Goal: Transaction & Acquisition: Purchase product/service

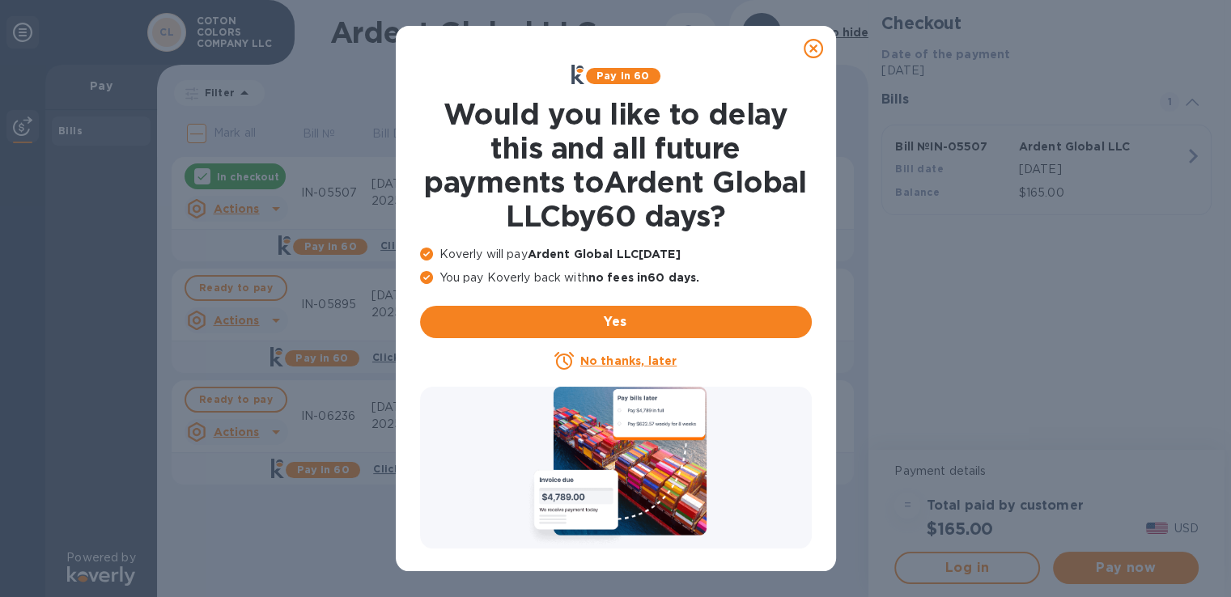
click at [817, 54] on icon at bounding box center [813, 48] width 19 height 19
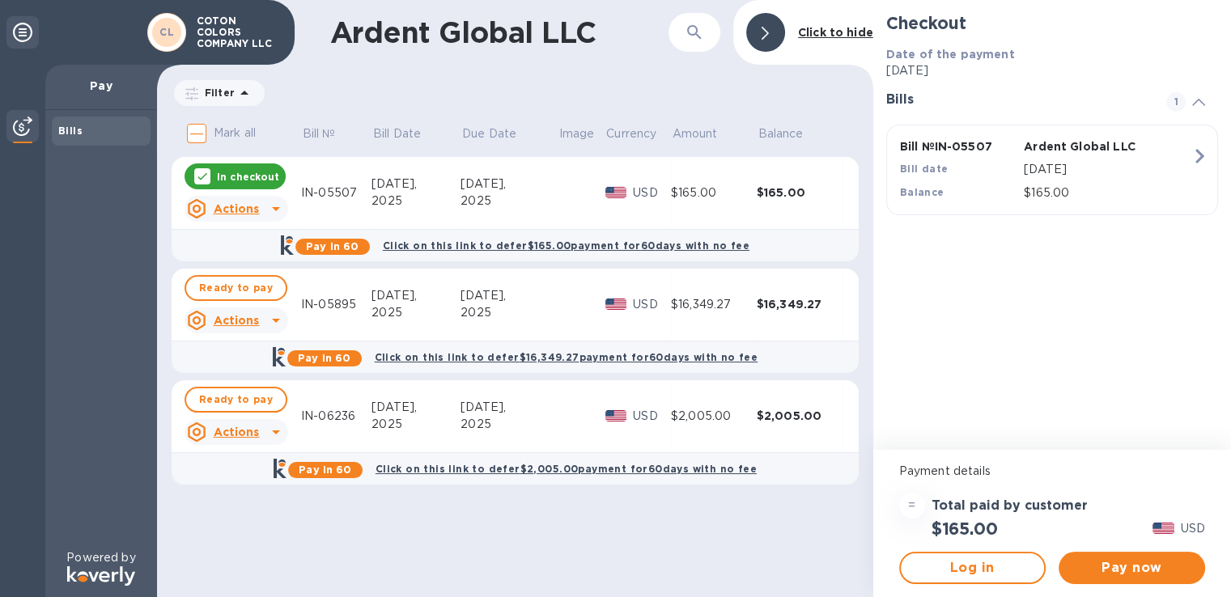
click at [234, 179] on p "In checkout" at bounding box center [248, 177] width 62 height 14
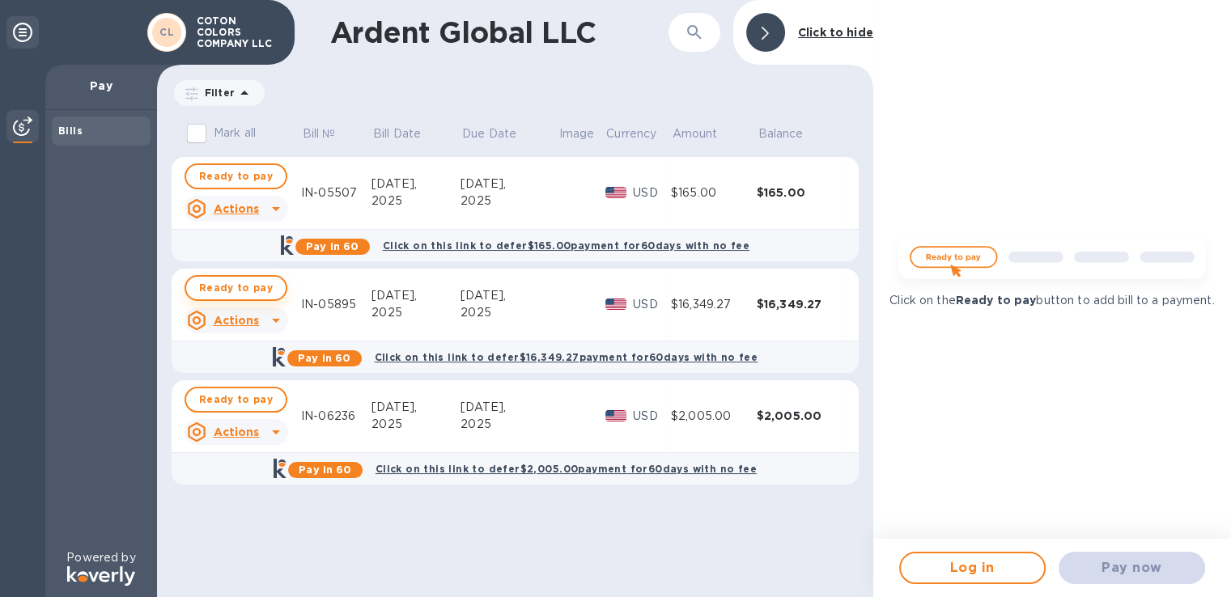
click at [233, 288] on span "Ready to pay" at bounding box center [236, 287] width 74 height 19
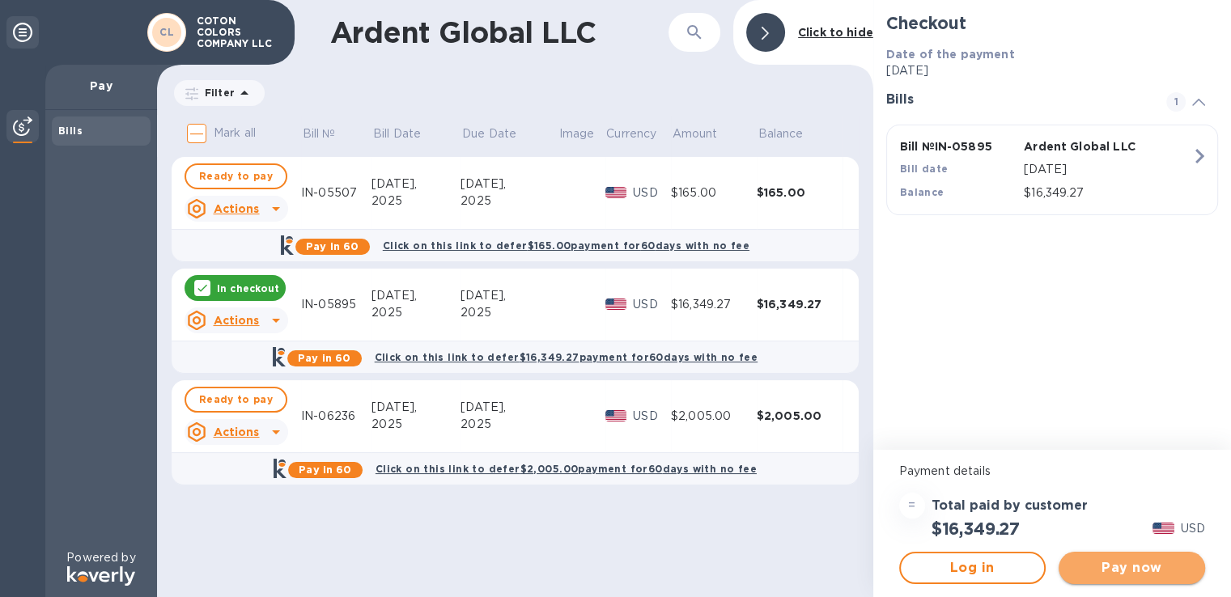
click at [1104, 570] on span "Pay now" at bounding box center [1132, 568] width 121 height 19
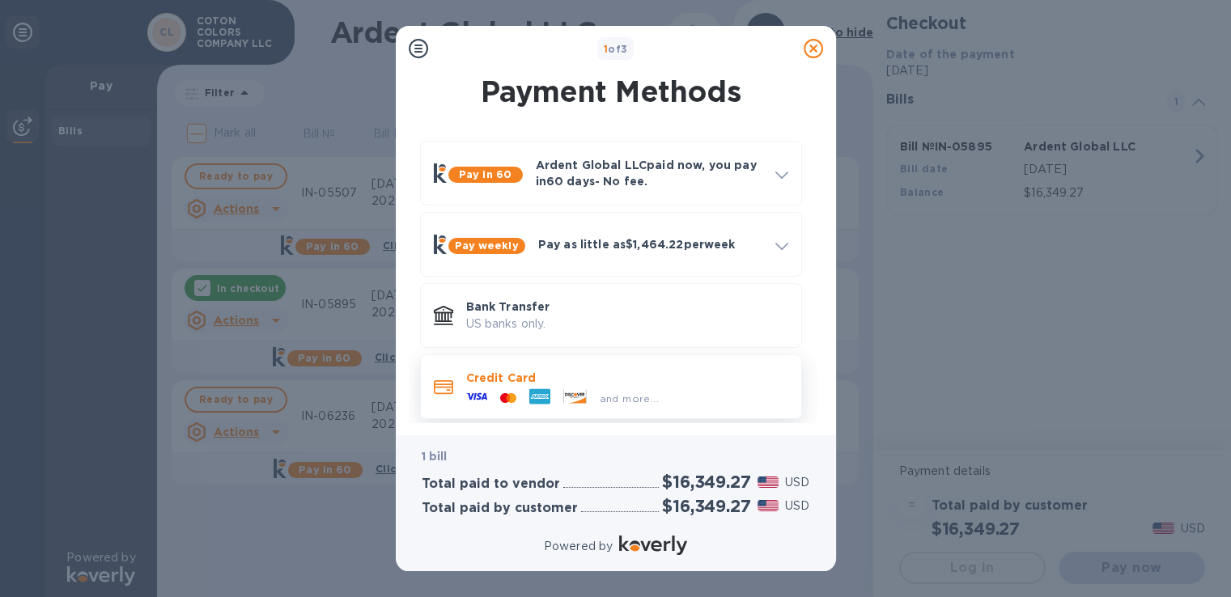
scroll to position [10, 0]
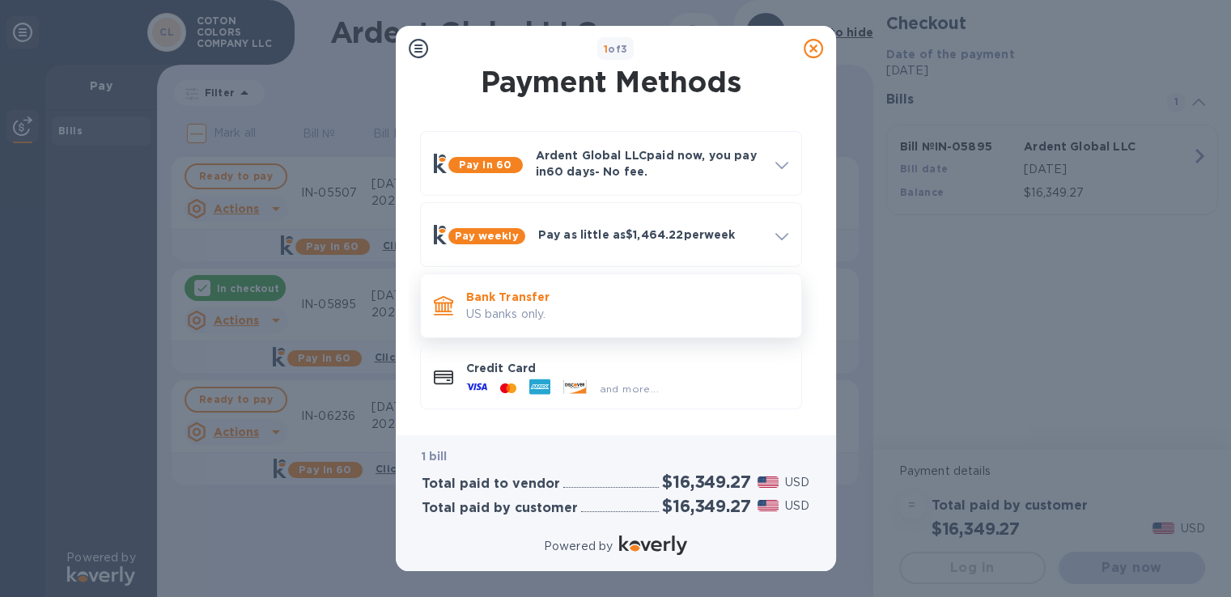
click at [572, 313] on p "US banks only." at bounding box center [627, 314] width 322 height 17
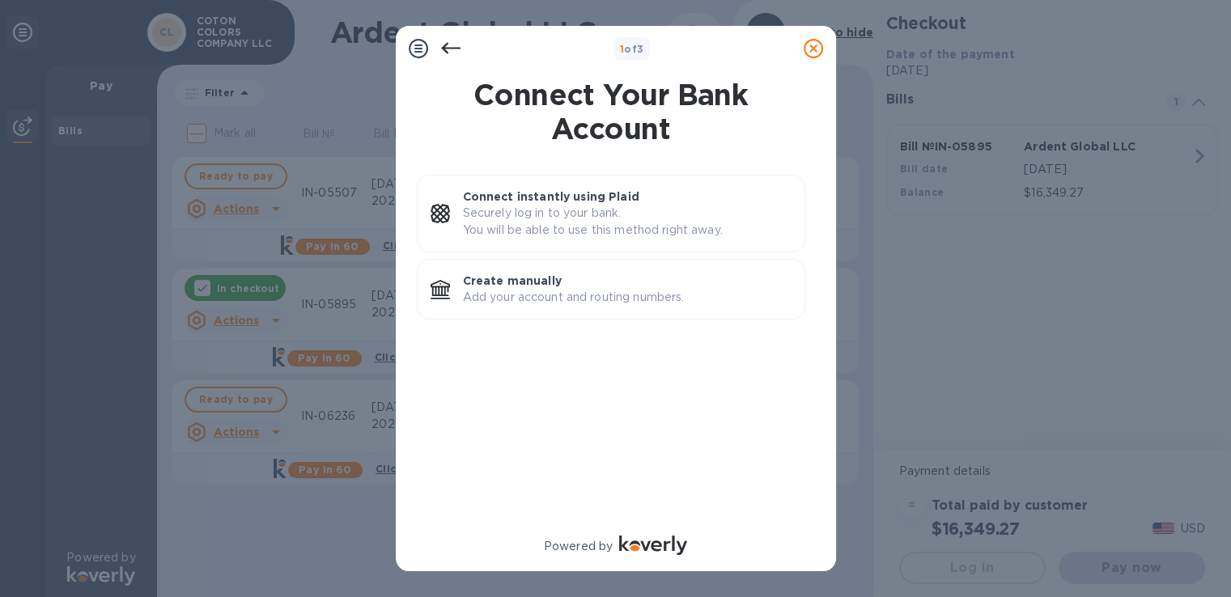
scroll to position [0, 0]
click at [551, 292] on p "Add your account and routing numbers." at bounding box center [627, 297] width 329 height 17
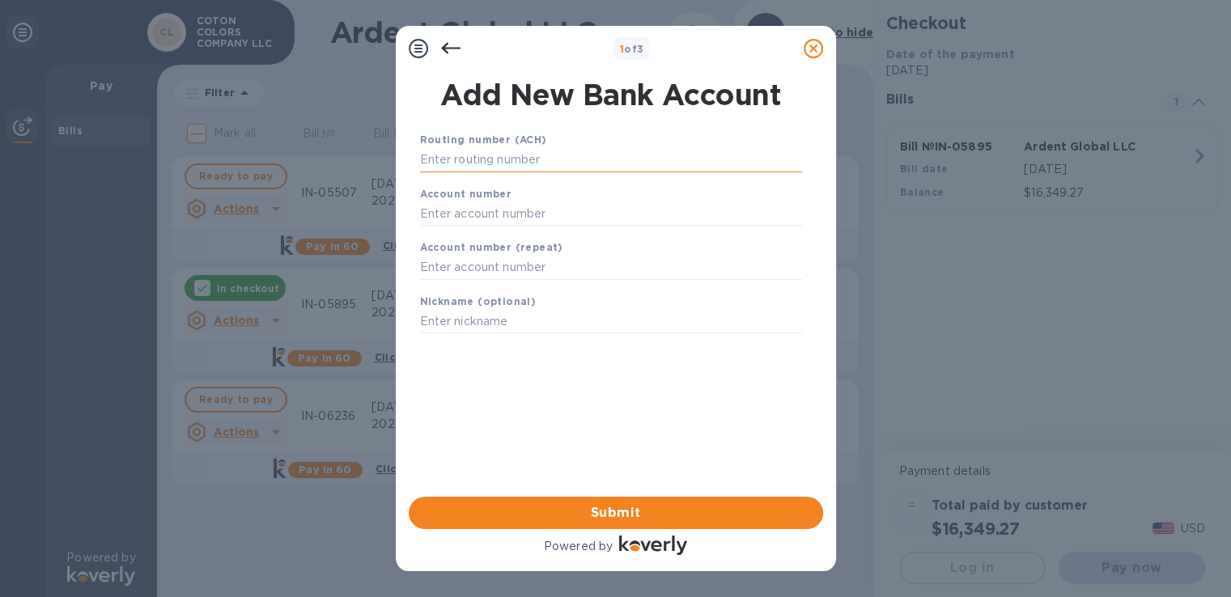
click at [508, 162] on input "text" at bounding box center [611, 160] width 382 height 24
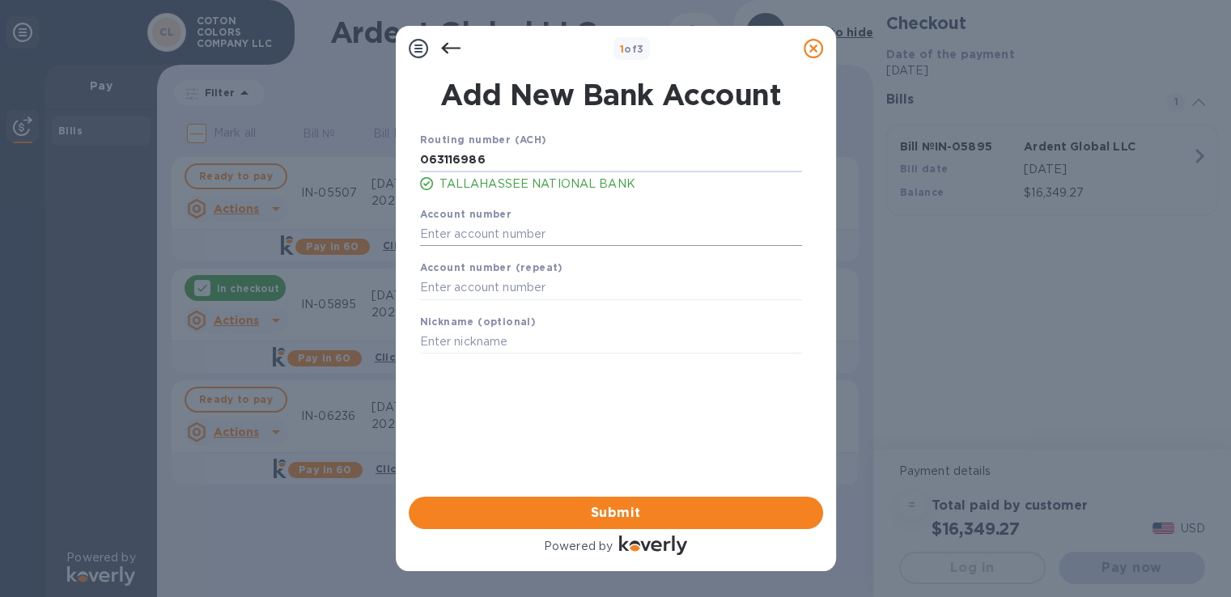
type input "063116986"
click at [496, 238] on input "text" at bounding box center [611, 234] width 382 height 24
type input "900006255"
click at [486, 276] on div "Account number (repeat)" at bounding box center [611, 280] width 395 height 54
click at [482, 283] on input "text" at bounding box center [611, 288] width 382 height 24
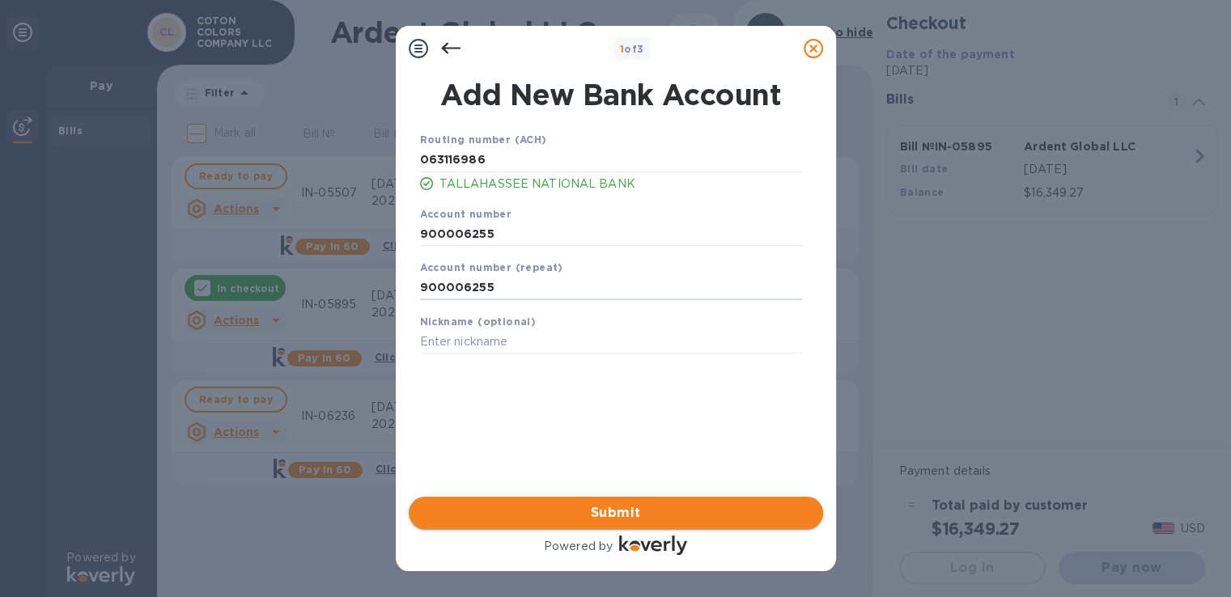
type input "900006255"
click at [560, 506] on span "Submit" at bounding box center [616, 513] width 389 height 19
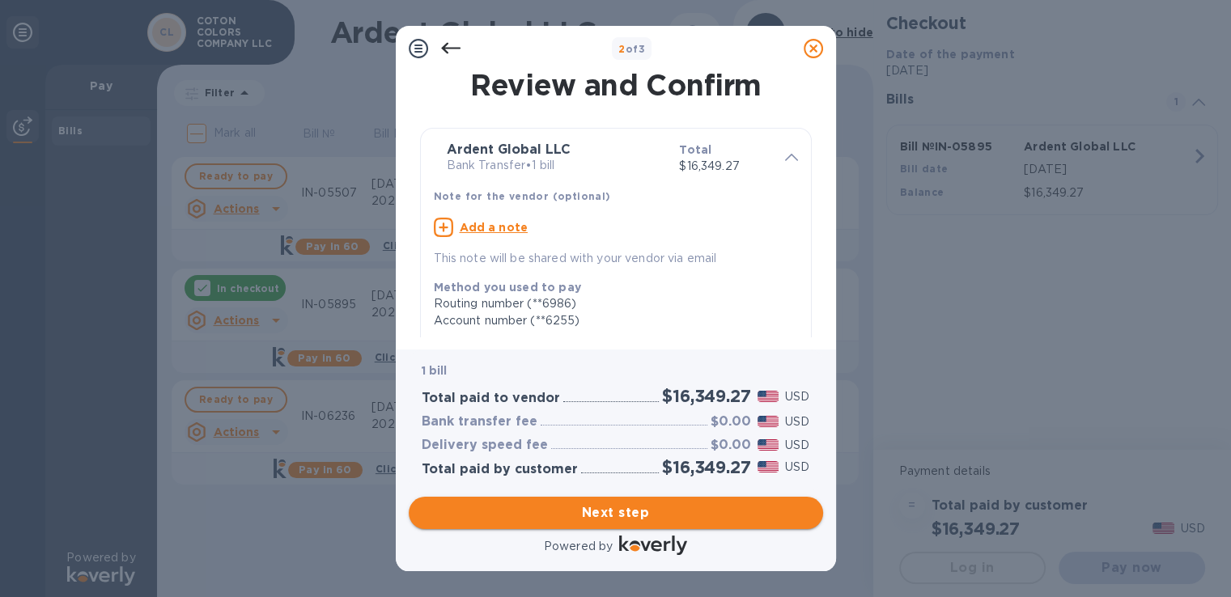
click at [571, 511] on span "Next step" at bounding box center [616, 513] width 389 height 19
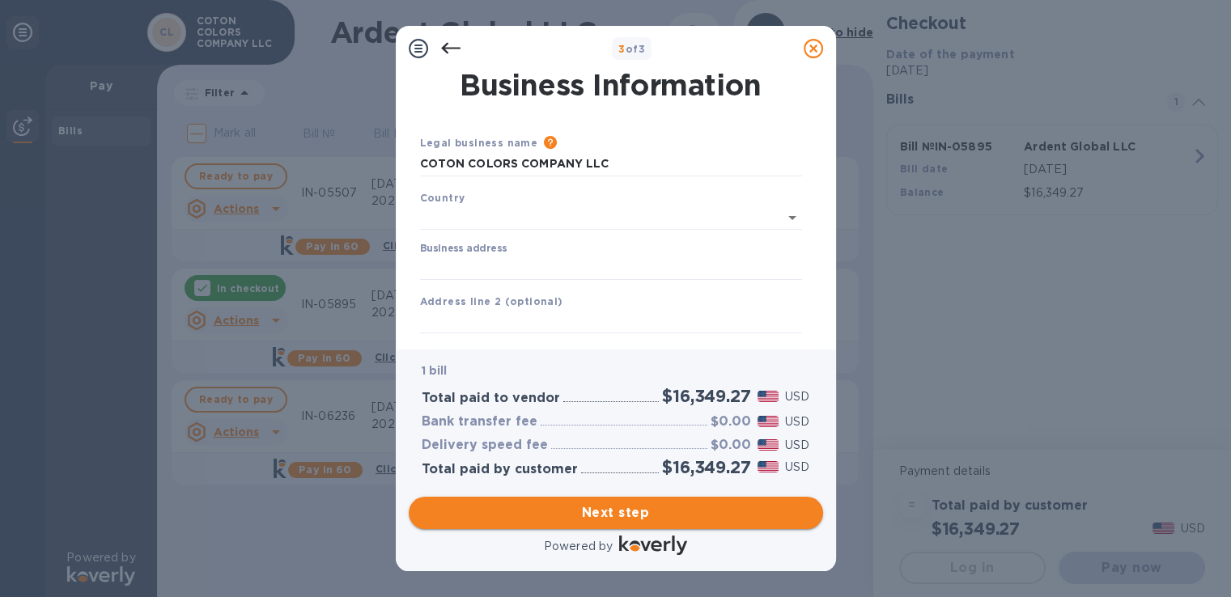
type input "[GEOGRAPHIC_DATA]"
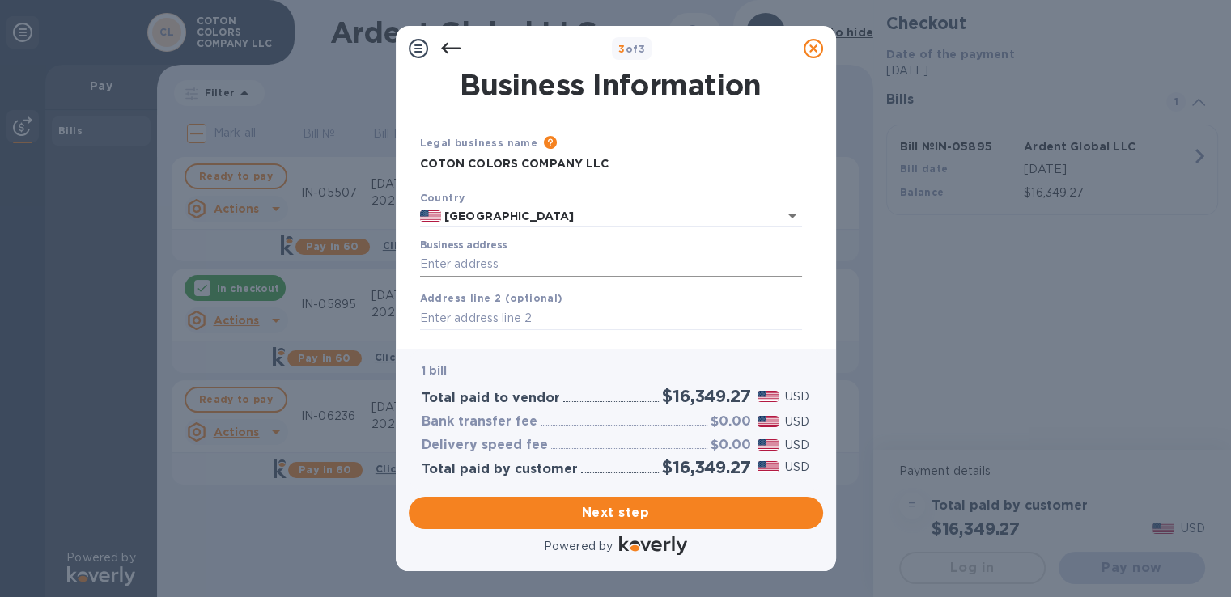
click at [428, 268] on input "Business address" at bounding box center [611, 265] width 382 height 24
type input "[STREET_ADDRESS]"
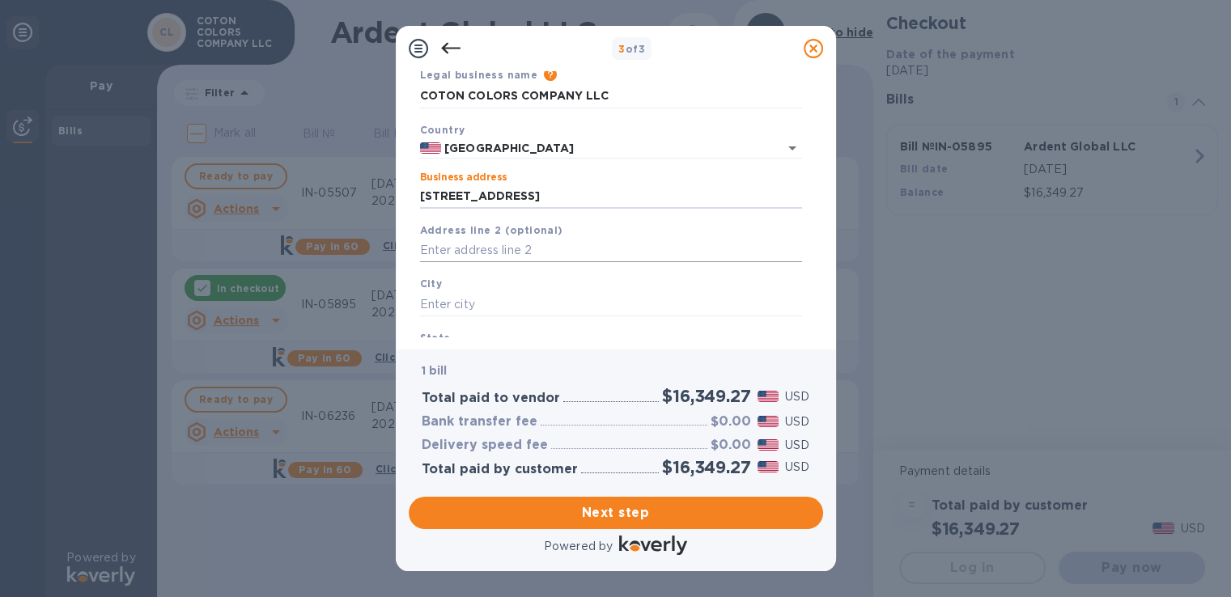
scroll to position [162, 0]
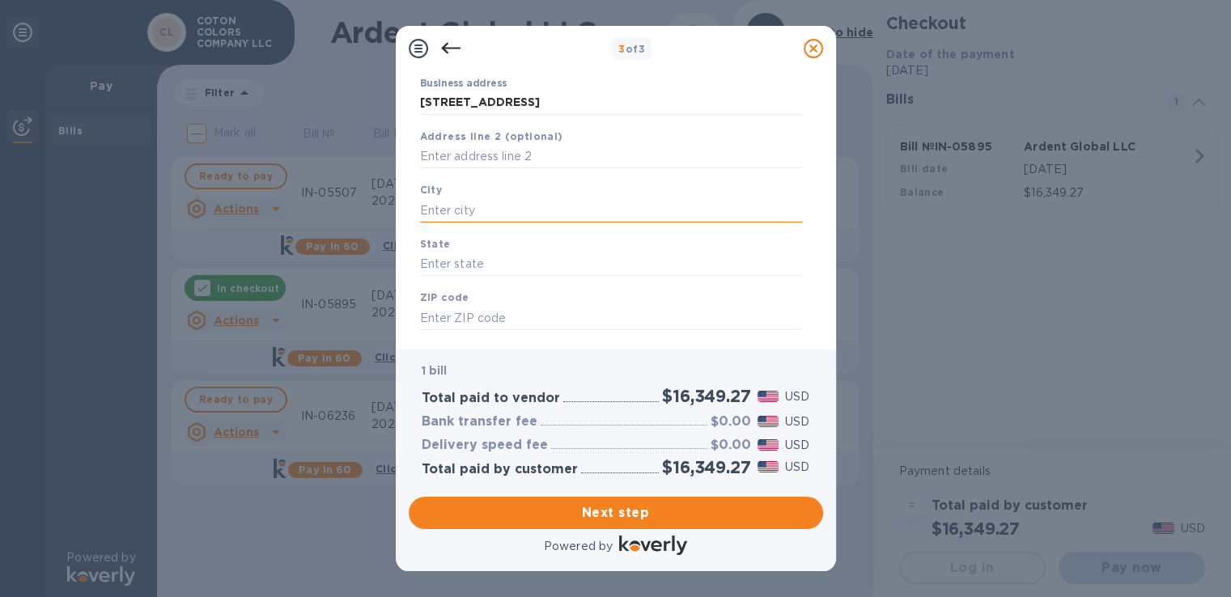
click at [469, 200] on input "text" at bounding box center [611, 210] width 382 height 24
type input "Tallahassee"
type input "FL"
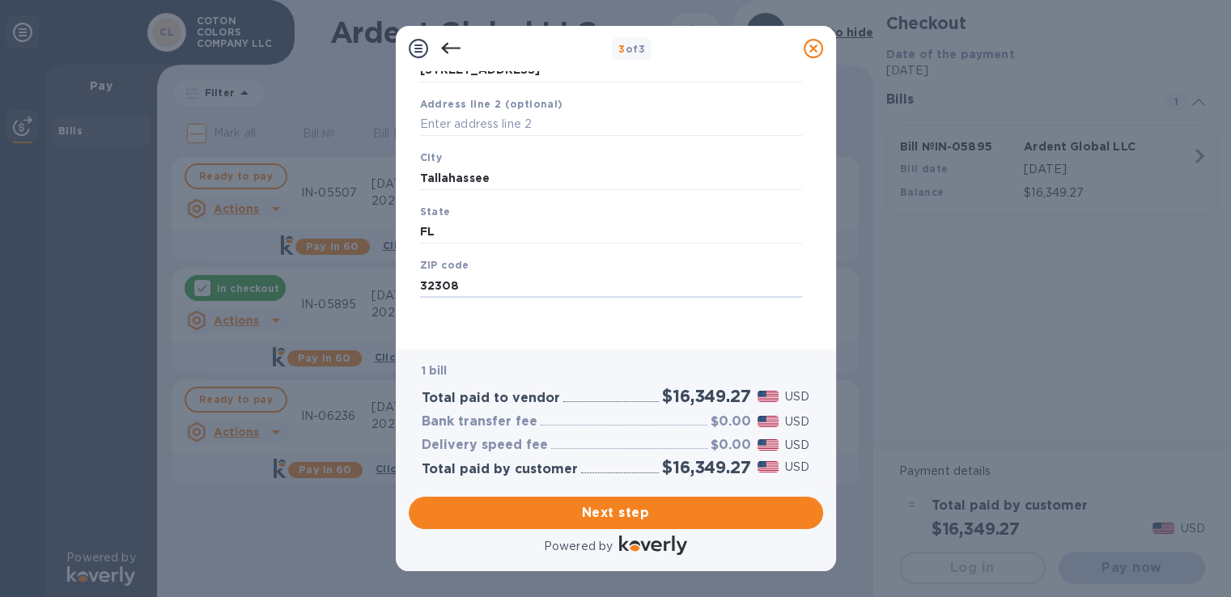
scroll to position [0, 0]
type input "32308"
click at [563, 521] on span "Next step" at bounding box center [616, 513] width 389 height 19
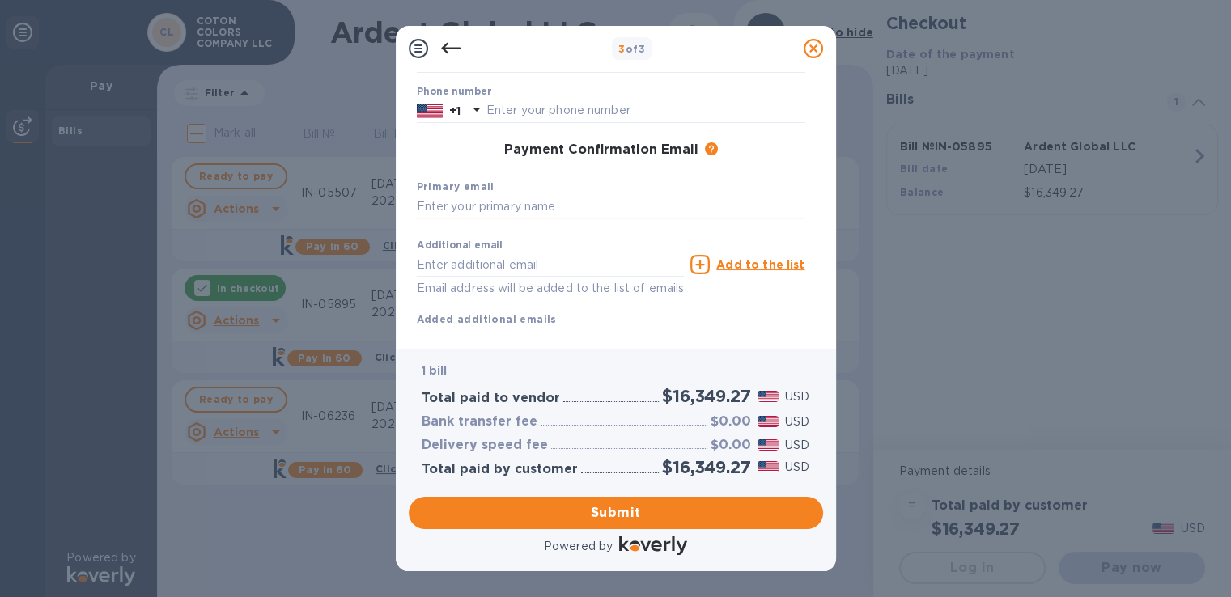
click at [444, 212] on input "text" at bounding box center [611, 207] width 389 height 24
type input "[EMAIL_ADDRESS][DOMAIN_NAME]"
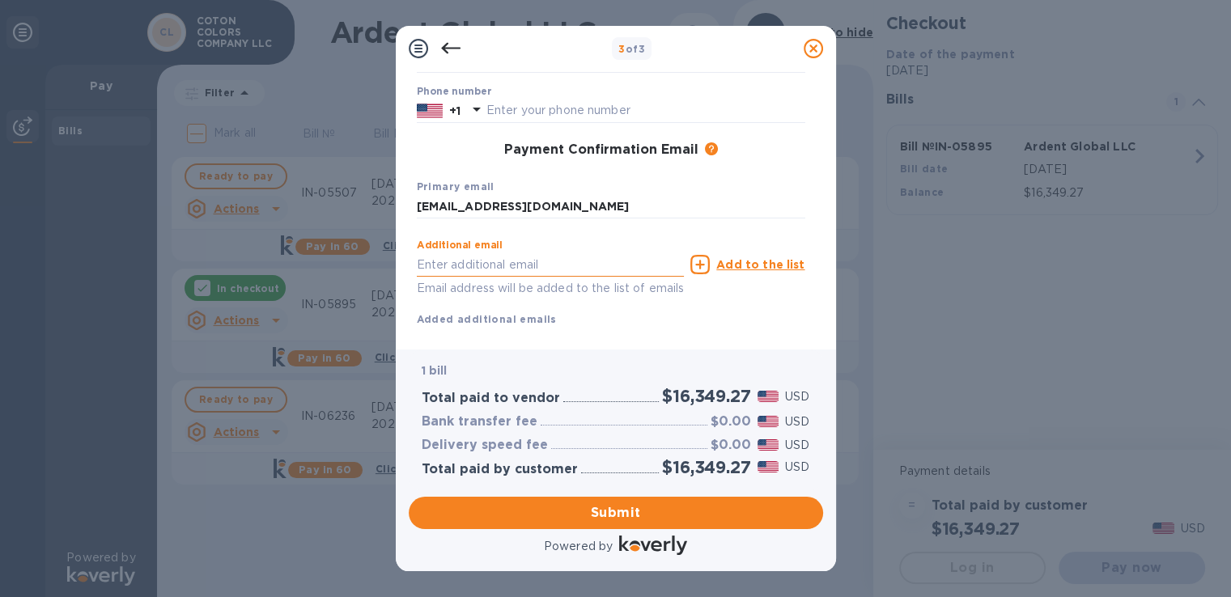
click at [438, 260] on input "text" at bounding box center [551, 265] width 268 height 24
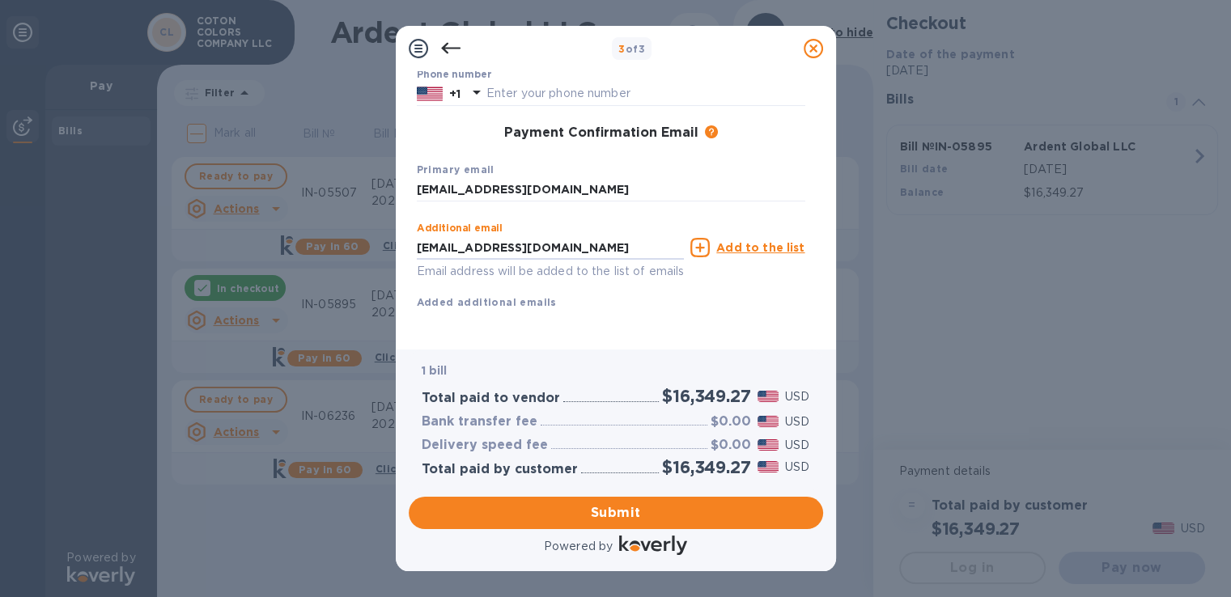
scroll to position [234, 0]
type input "[EMAIL_ADDRESS][DOMAIN_NAME]"
click at [554, 506] on span "Submit" at bounding box center [616, 513] width 389 height 19
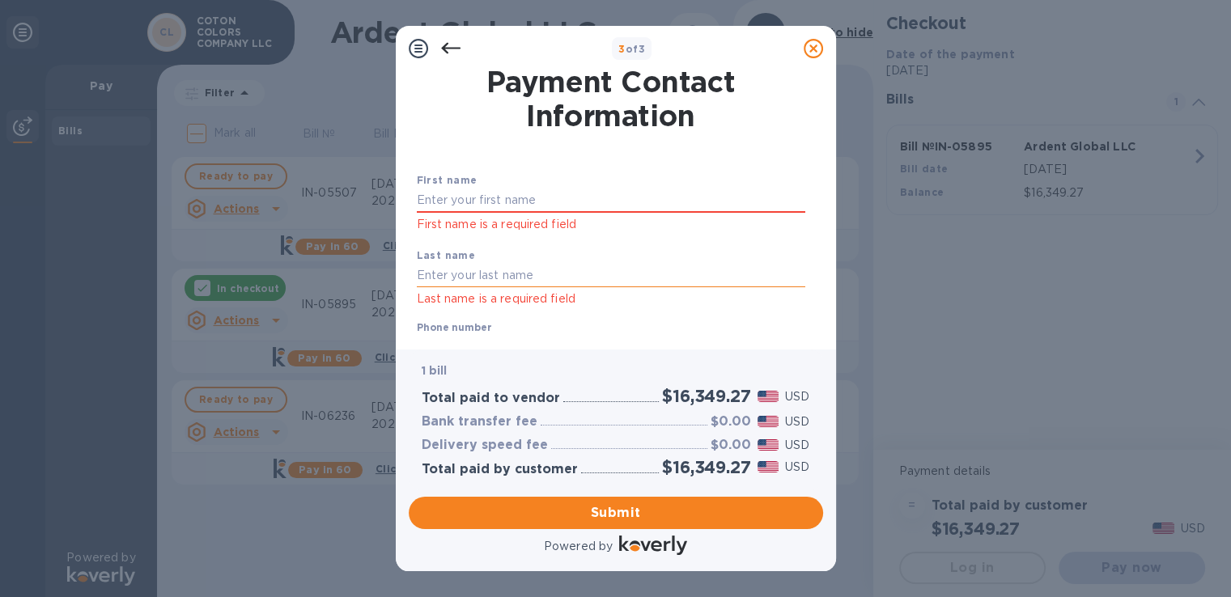
scroll to position [0, 0]
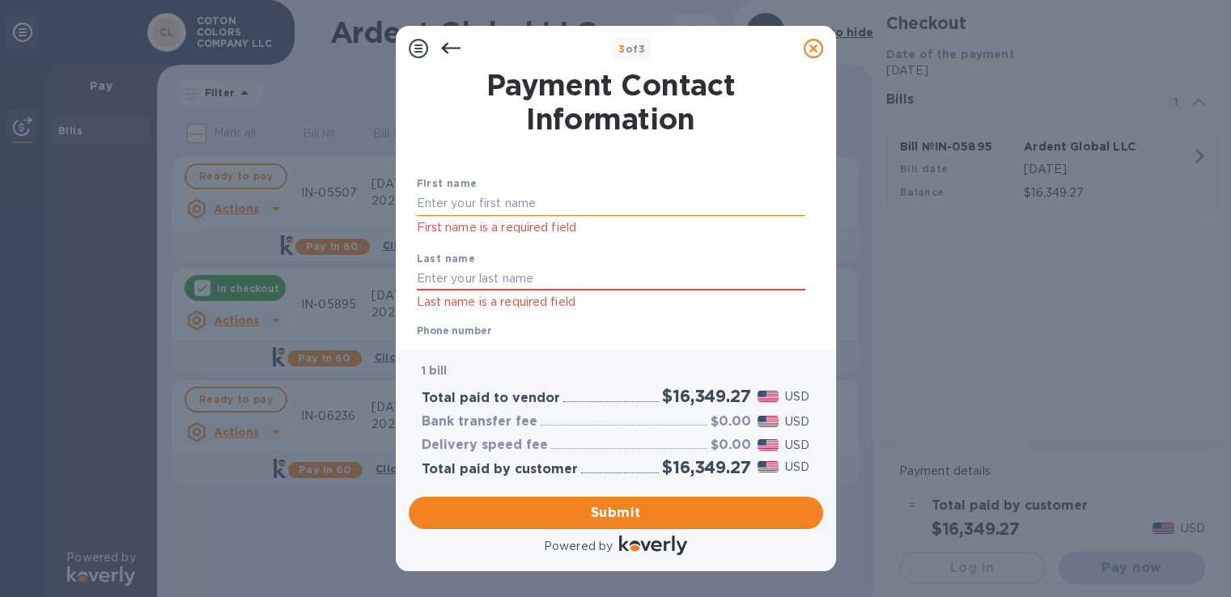
click at [487, 210] on input "text" at bounding box center [611, 204] width 389 height 24
type input "[PERSON_NAME]"
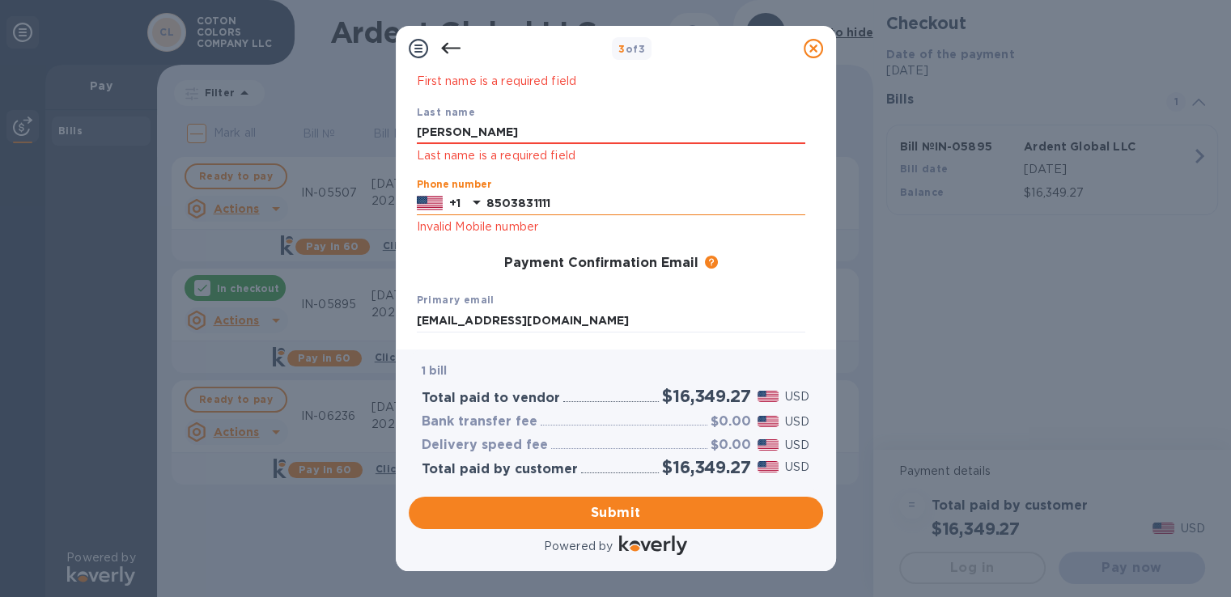
type input "8503831111"
click at [518, 516] on span "Submit" at bounding box center [616, 513] width 389 height 19
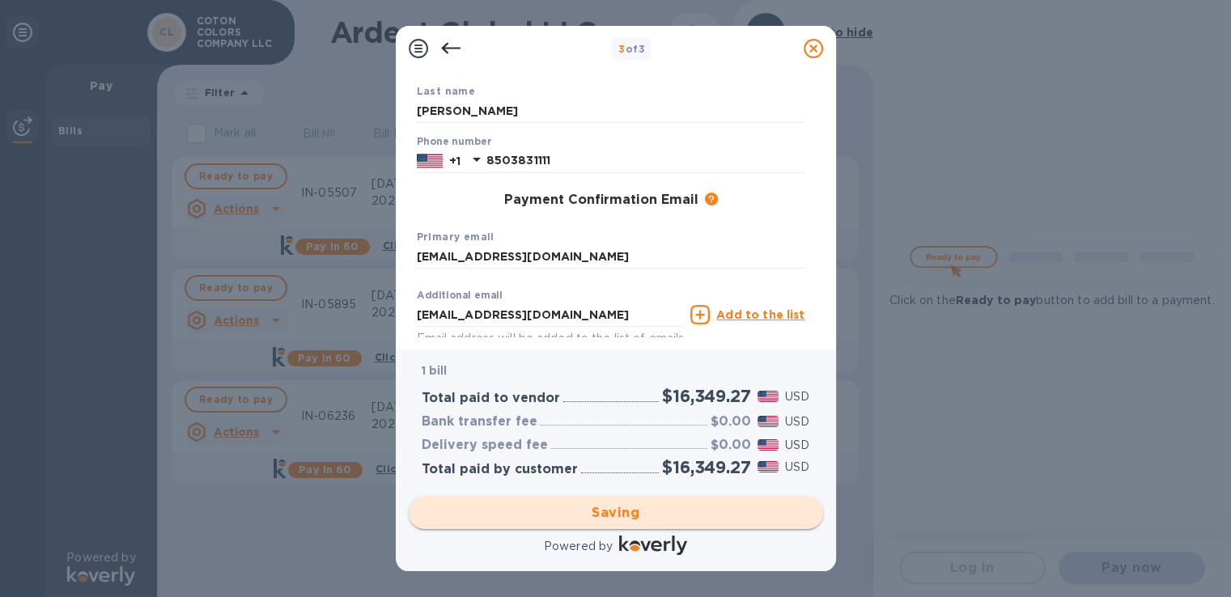
scroll to position [0, 0]
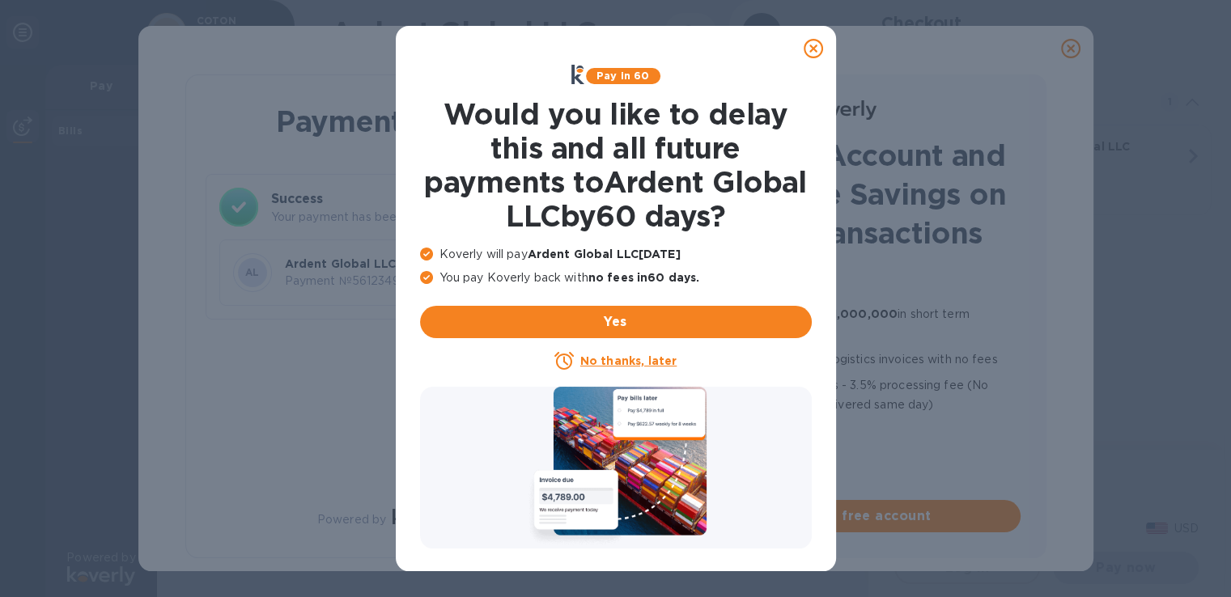
click at [589, 362] on u "No thanks, later" at bounding box center [628, 361] width 96 height 13
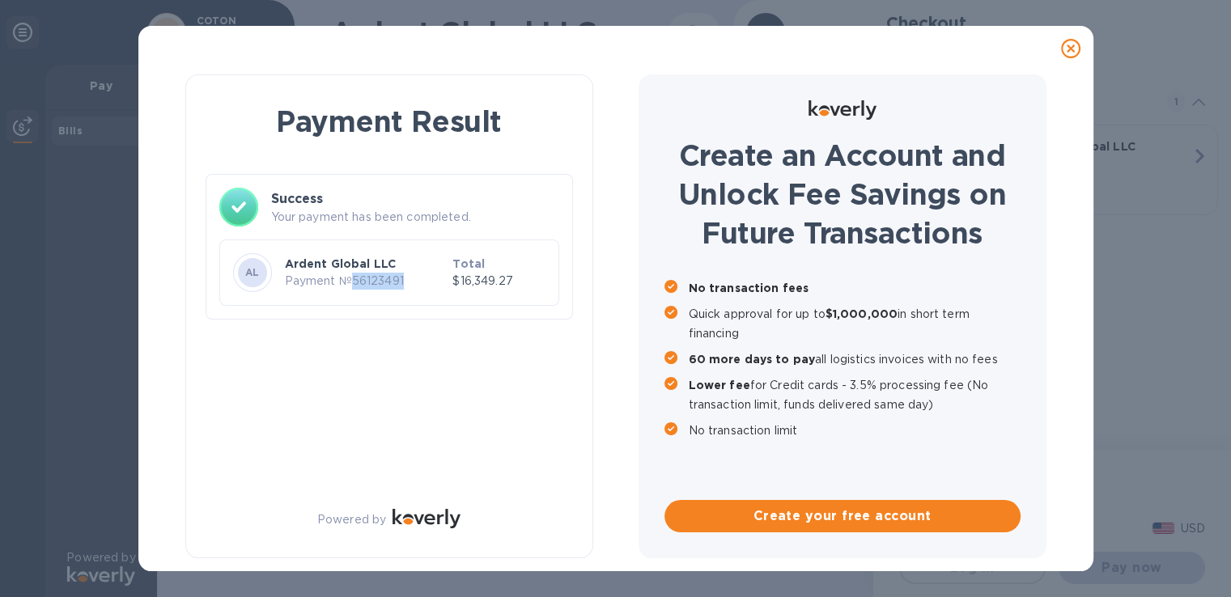
drag, startPoint x: 351, startPoint y: 283, endPoint x: 405, endPoint y: 285, distance: 53.5
click at [405, 285] on p "Payment № 56123491" at bounding box center [366, 281] width 162 height 17
copy p "56123491"
